Goal: Transaction & Acquisition: Purchase product/service

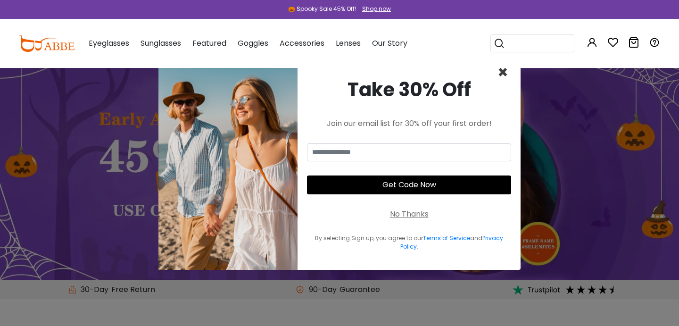
click at [504, 73] on span "×" at bounding box center [502, 72] width 11 height 24
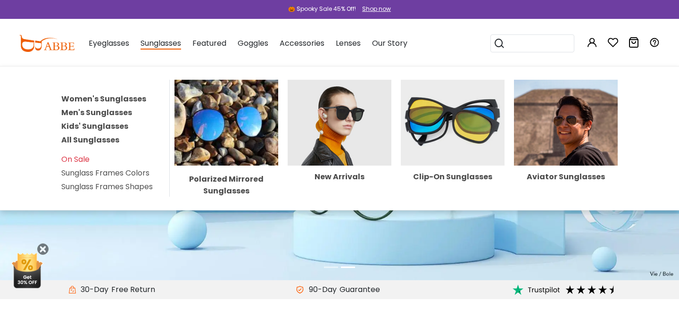
click at [96, 98] on link "Women's Sunglasses" at bounding box center [103, 98] width 85 height 11
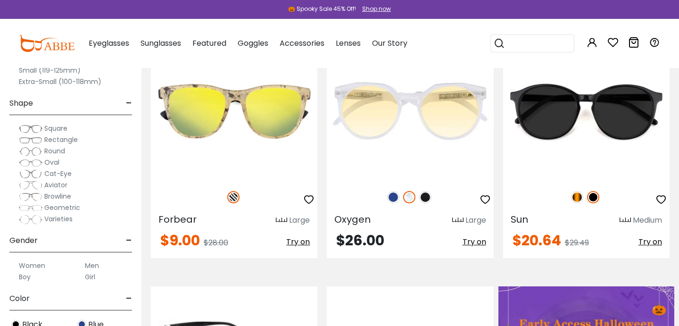
scroll to position [213, 0]
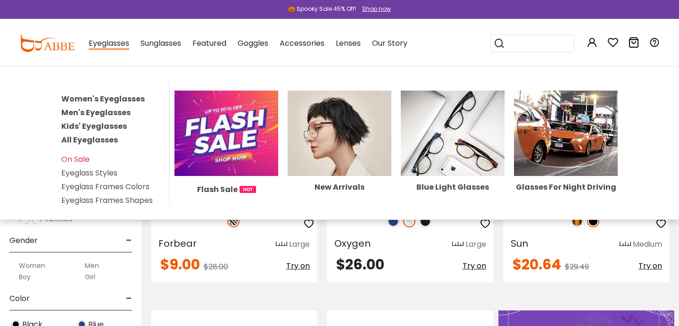
click at [113, 169] on link "Eyeglass Styles" at bounding box center [89, 172] width 56 height 11
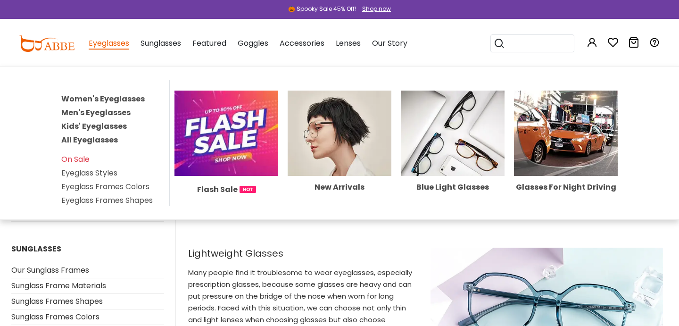
click at [101, 100] on link "Women's Eyeglasses" at bounding box center [102, 98] width 83 height 11
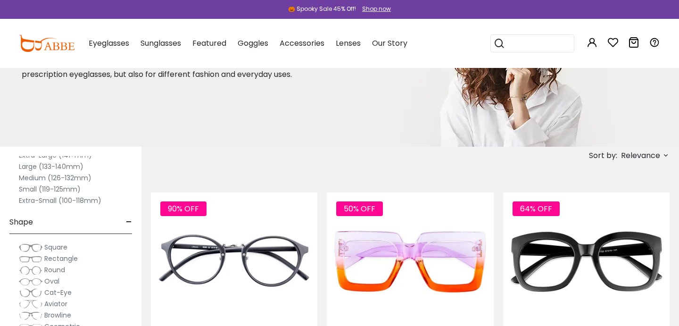
scroll to position [80, 0]
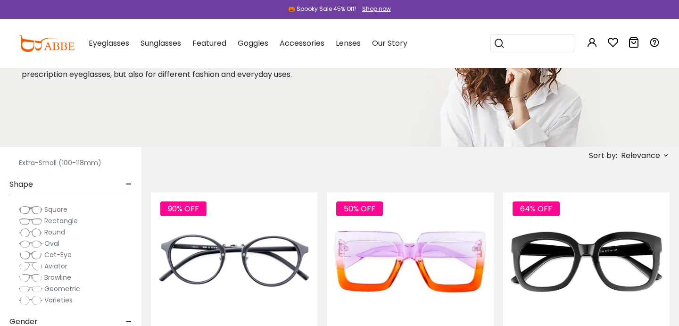
click at [52, 244] on span "Oval" at bounding box center [51, 243] width 15 height 9
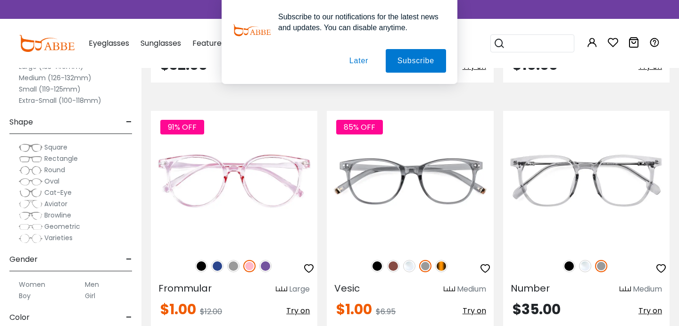
scroll to position [1846, 0]
